Goal: Task Accomplishment & Management: Complete application form

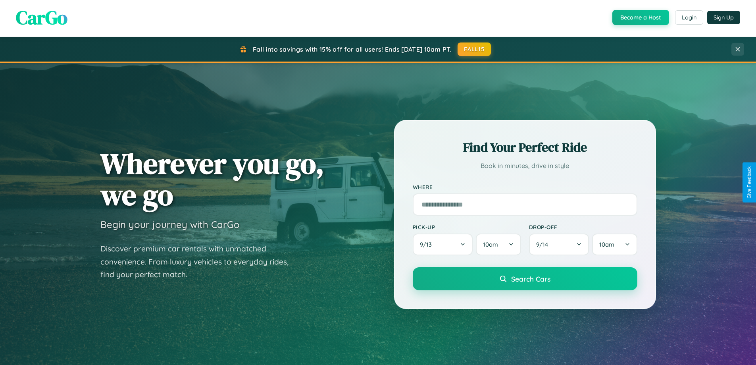
scroll to position [1526, 0]
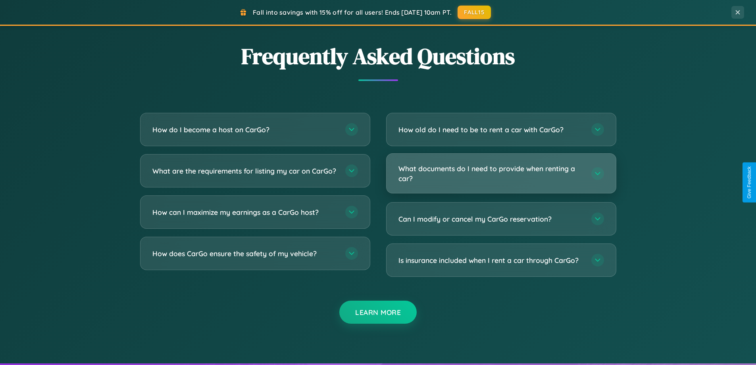
click at [501, 174] on h3 "What documents do I need to provide when renting a car?" at bounding box center [490, 172] width 185 height 19
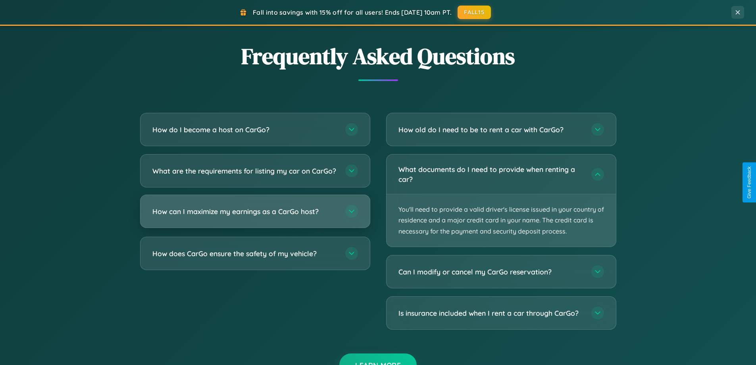
click at [255, 216] on h3 "How can I maximize my earnings as a CarGo host?" at bounding box center [244, 211] width 185 height 10
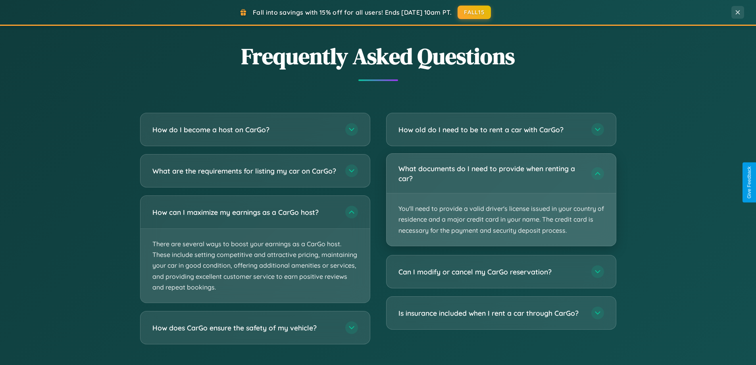
click at [501, 199] on p "You'll need to provide a valid driver's license issued in your country of resid…" at bounding box center [500, 219] width 229 height 52
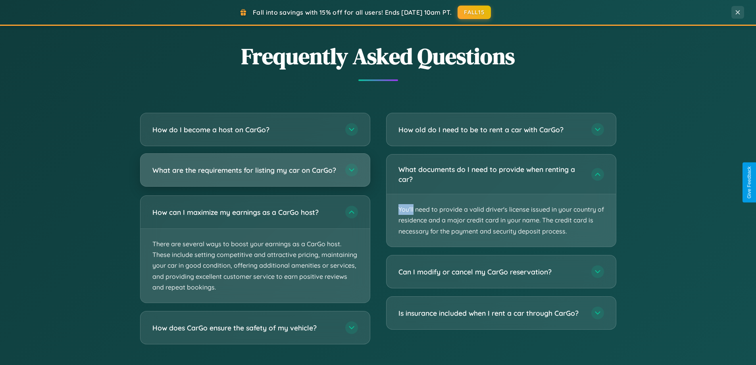
click at [255, 173] on h3 "What are the requirements for listing my car on CarGo?" at bounding box center [244, 170] width 185 height 10
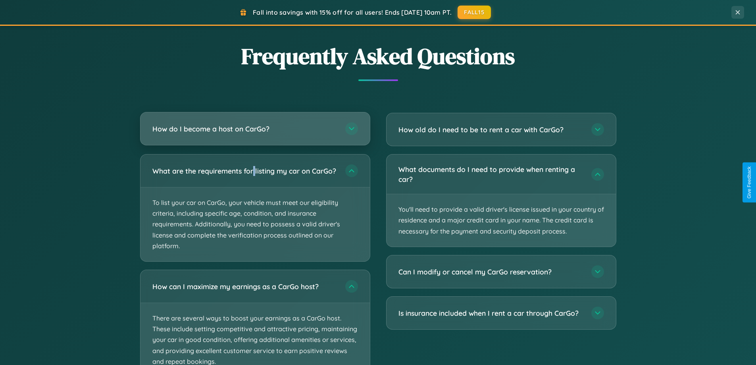
click at [255, 129] on h3 "How do I become a host on CarGo?" at bounding box center [244, 129] width 185 height 10
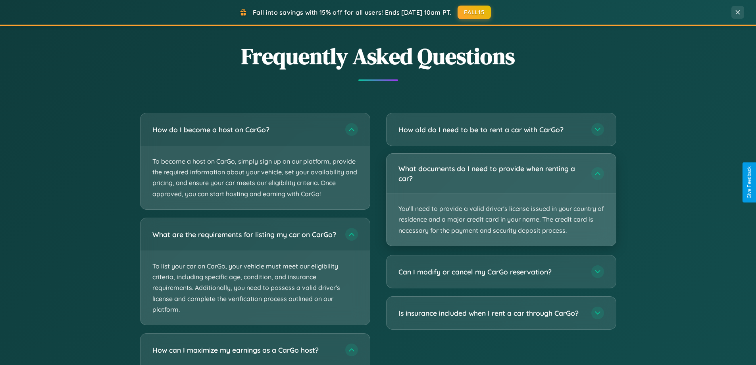
click at [501, 200] on p "You'll need to provide a valid driver's license issued in your country of resid…" at bounding box center [500, 219] width 229 height 52
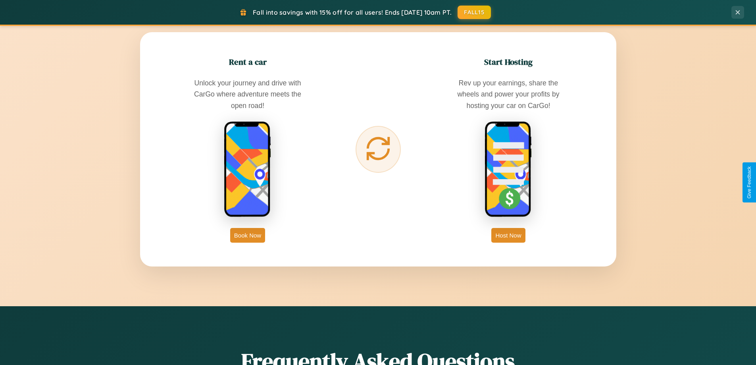
scroll to position [0, 0]
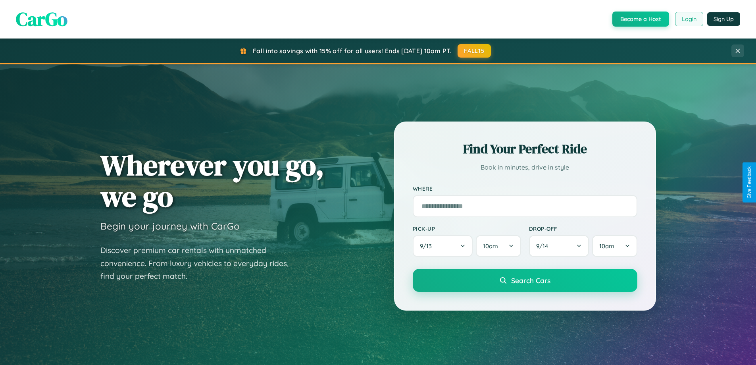
click at [688, 19] on button "Login" at bounding box center [689, 19] width 28 height 14
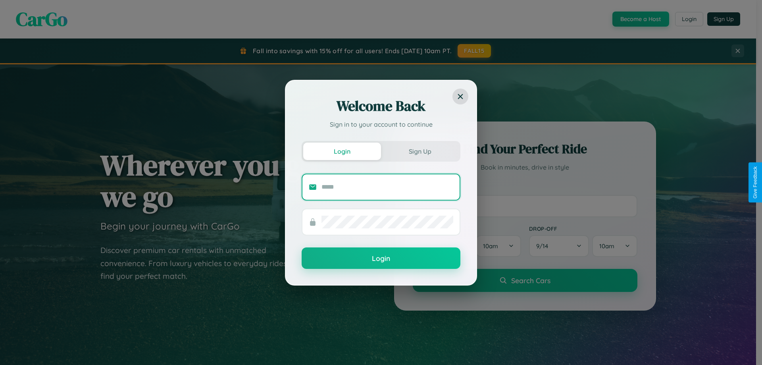
click at [387, 186] on input "text" at bounding box center [387, 186] width 132 height 13
type input "**********"
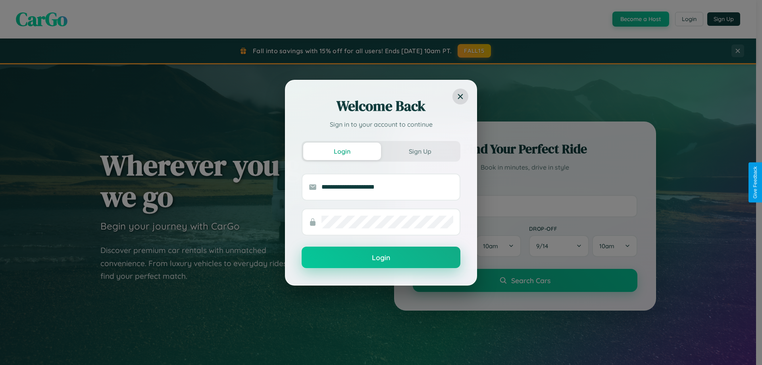
click at [381, 257] on button "Login" at bounding box center [380, 256] width 159 height 21
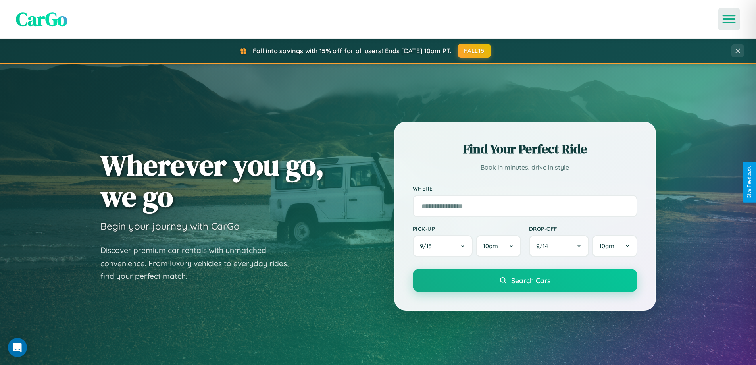
click at [729, 19] on icon "Open menu" at bounding box center [729, 18] width 12 height 7
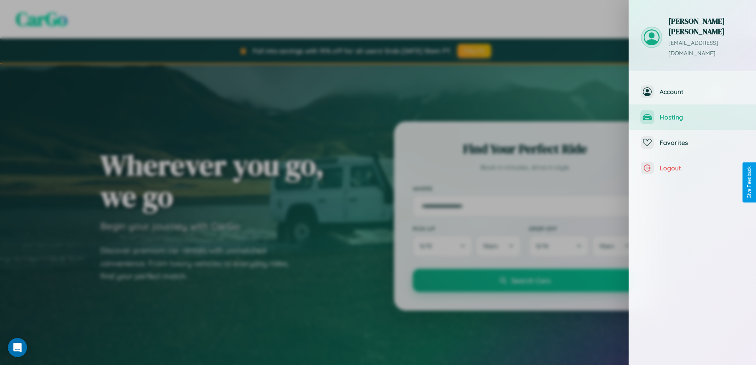
click at [692, 113] on span "Hosting" at bounding box center [701, 117] width 84 height 8
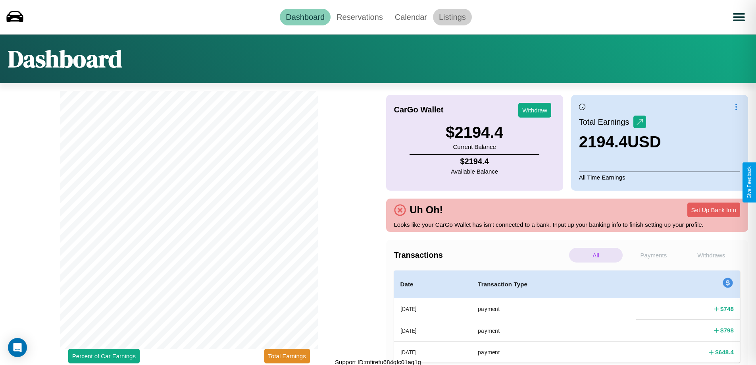
click at [452, 17] on link "Listings" at bounding box center [452, 17] width 39 height 17
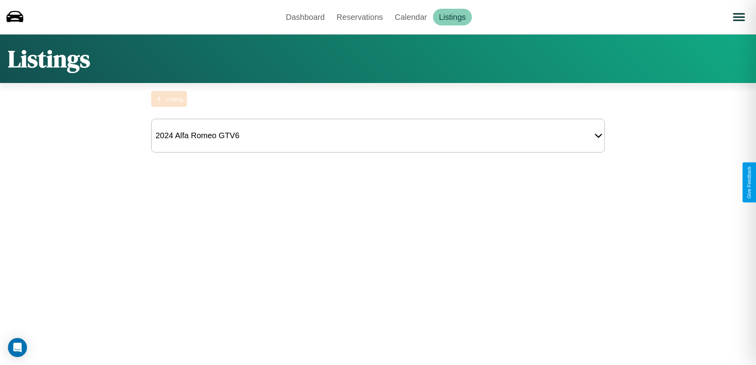
click at [169, 99] on div "Listing" at bounding box center [174, 99] width 17 height 7
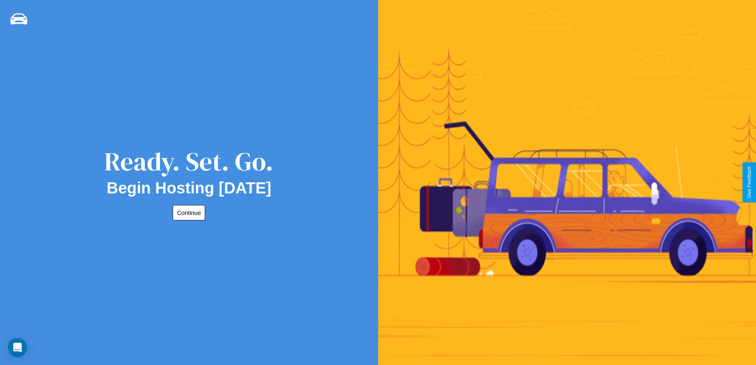
click at [187, 212] on button "Continue" at bounding box center [189, 212] width 33 height 15
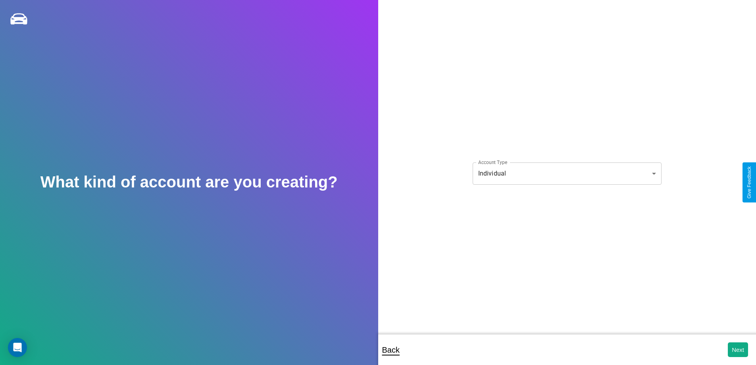
click at [566, 173] on body "**********" at bounding box center [378, 187] width 756 height 375
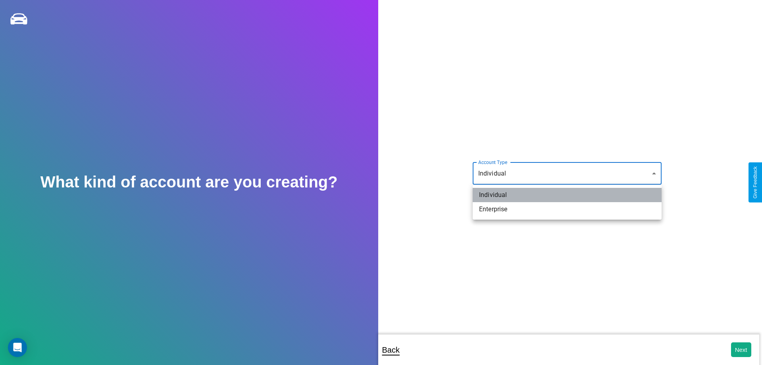
click at [567, 195] on li "Individual" at bounding box center [566, 195] width 189 height 14
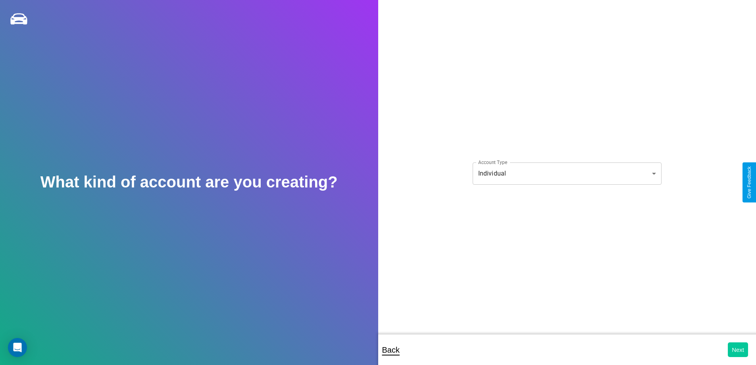
click at [737, 349] on button "Next" at bounding box center [738, 349] width 20 height 15
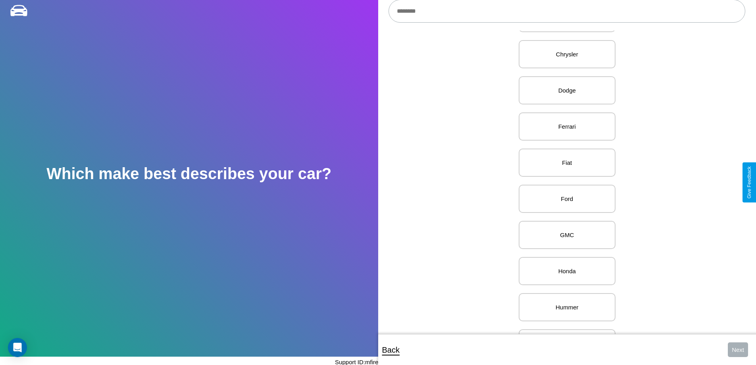
scroll to position [416, 0]
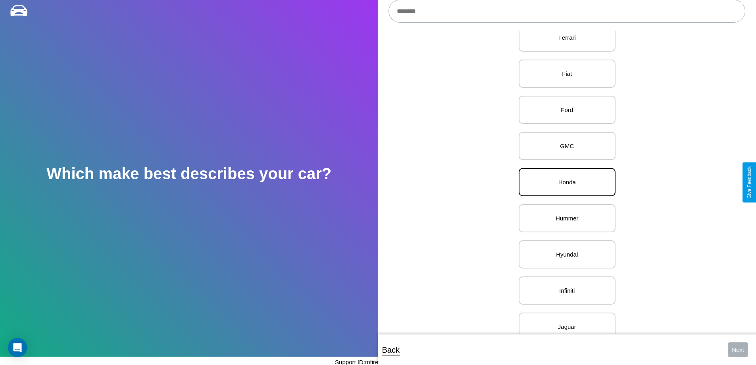
click at [564, 182] on p "Honda" at bounding box center [566, 182] width 79 height 11
click at [737, 349] on button "Next" at bounding box center [738, 349] width 20 height 15
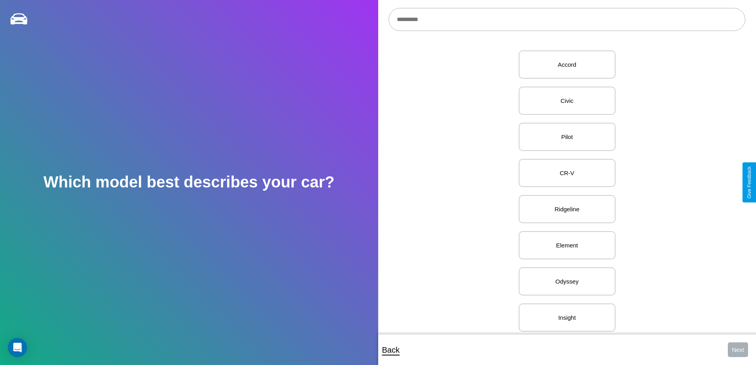
click at [566, 19] on input "text" at bounding box center [566, 19] width 357 height 23
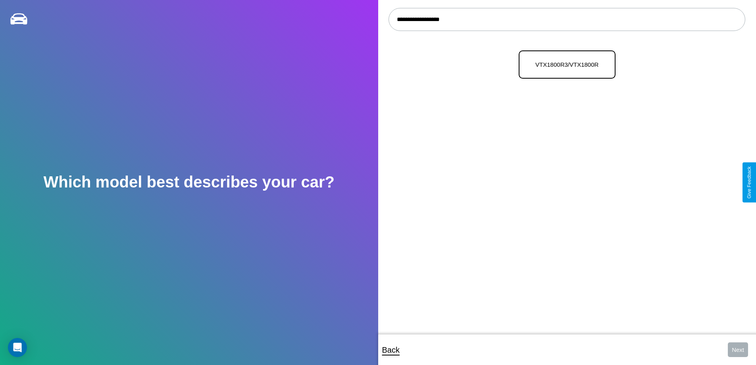
type input "**********"
click at [564, 65] on p "VTX1800R3/VTX1800R" at bounding box center [566, 64] width 79 height 11
click at [737, 349] on button "Next" at bounding box center [738, 349] width 20 height 15
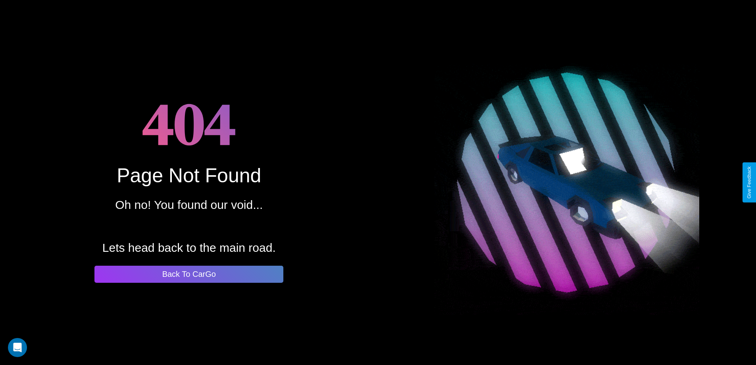
click at [189, 274] on button "Back To CarGo" at bounding box center [188, 273] width 189 height 17
